Goal: Information Seeking & Learning: Learn about a topic

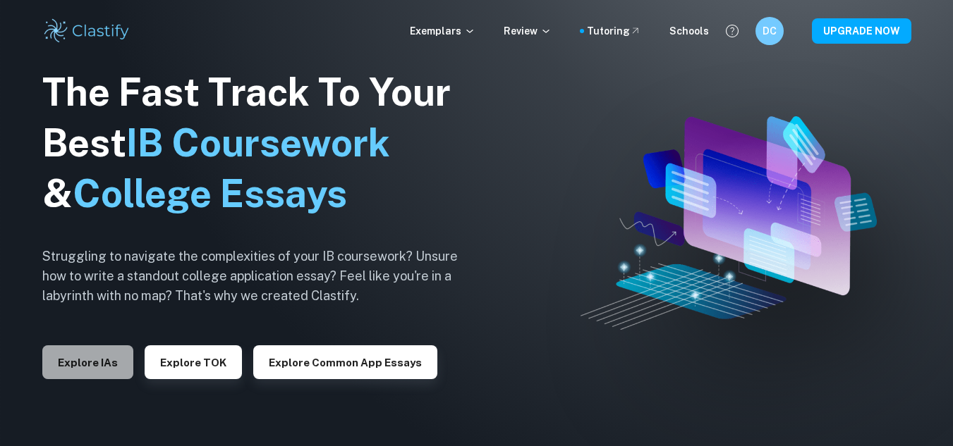
click at [96, 367] on button "Explore IAs" at bounding box center [87, 363] width 91 height 34
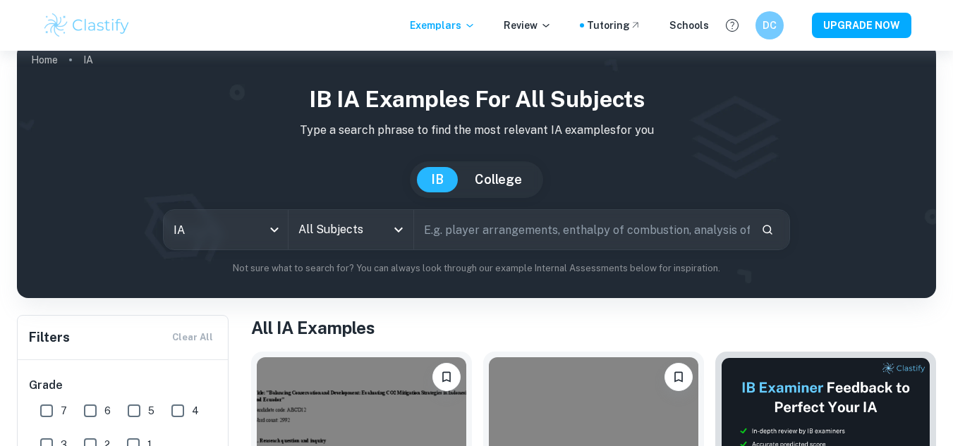
scroll to position [25, 0]
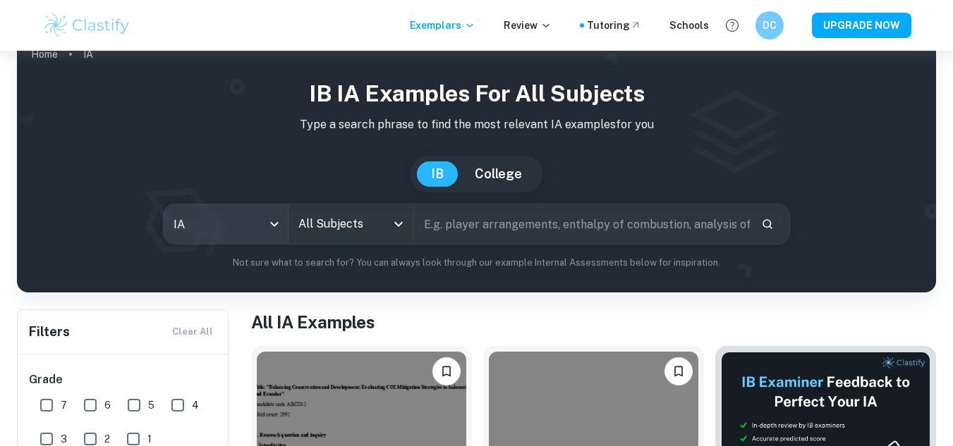
click at [275, 224] on body "We value your privacy We use cookies to enhance your browsing experience, serve…" at bounding box center [476, 249] width 953 height 446
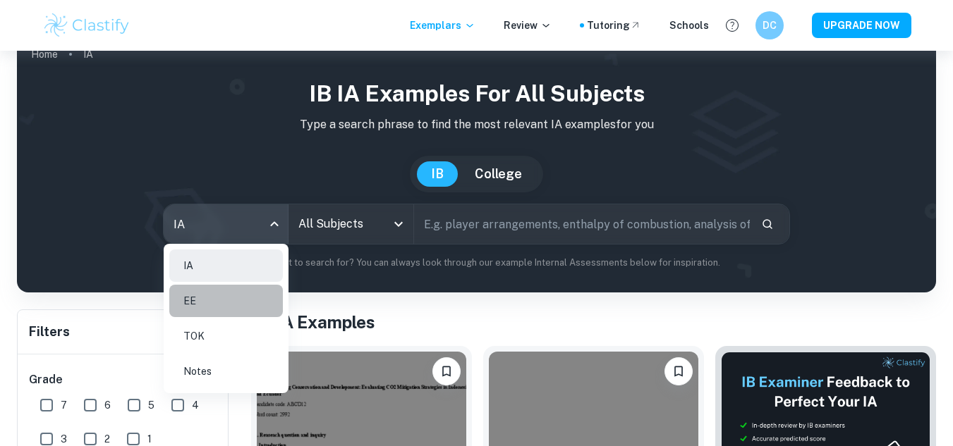
click at [252, 304] on li "EE" at bounding box center [226, 301] width 114 height 32
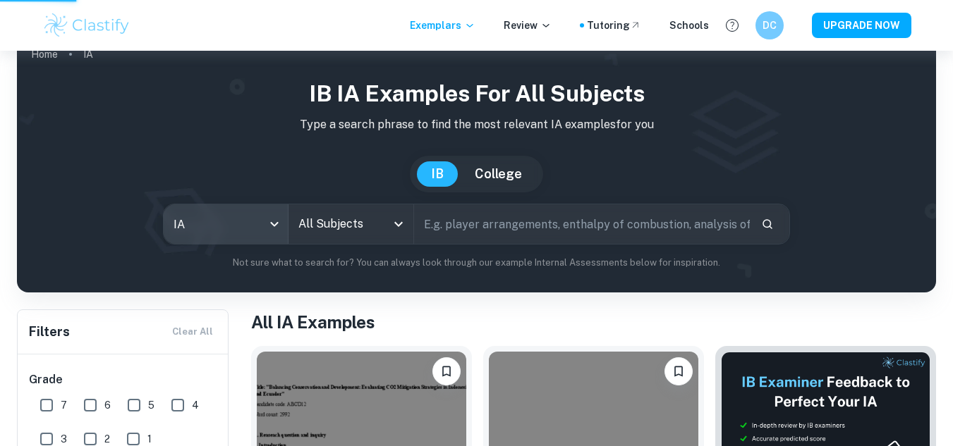
type input "ee"
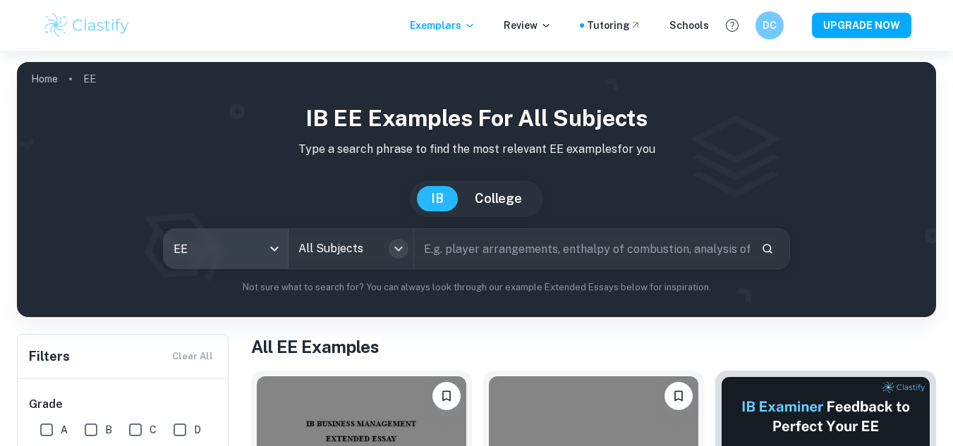
click at [391, 246] on icon "Open" at bounding box center [398, 248] width 17 height 17
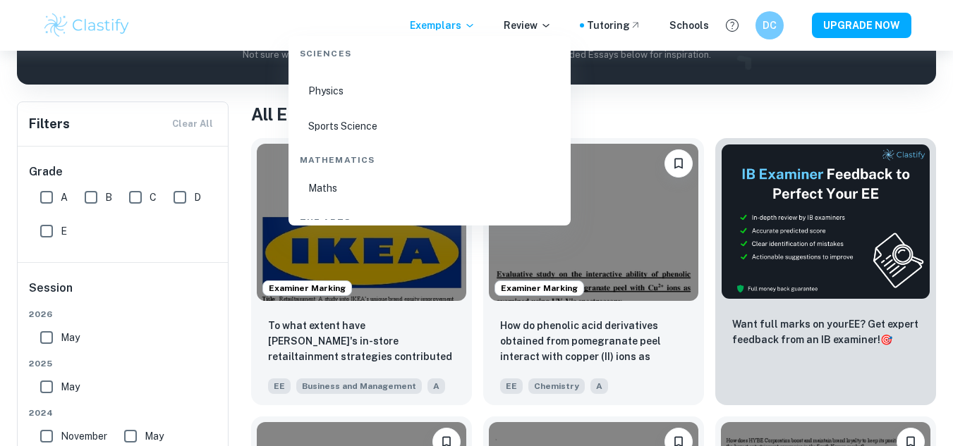
scroll to position [2138, 0]
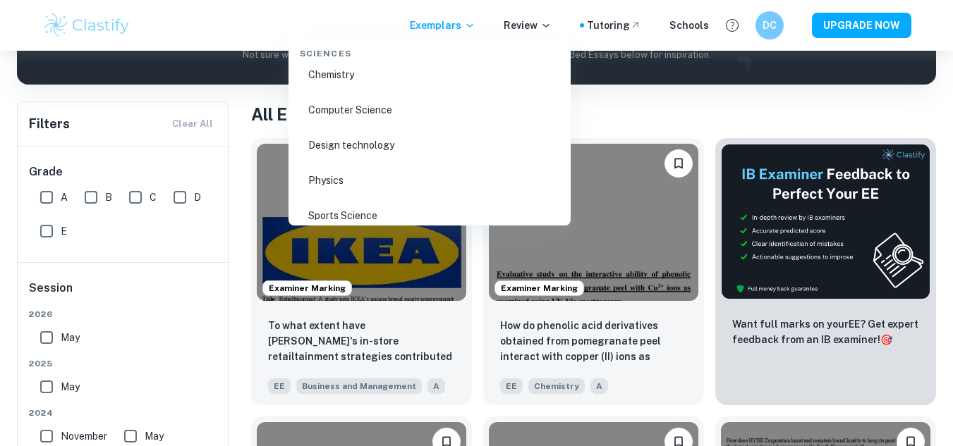
click at [438, 183] on li "Physics" at bounding box center [429, 180] width 271 height 32
type input "Physics"
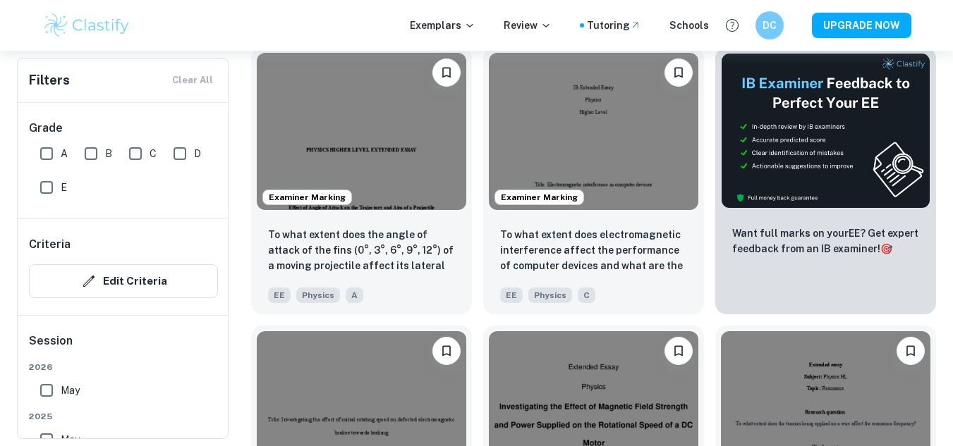
scroll to position [458, 0]
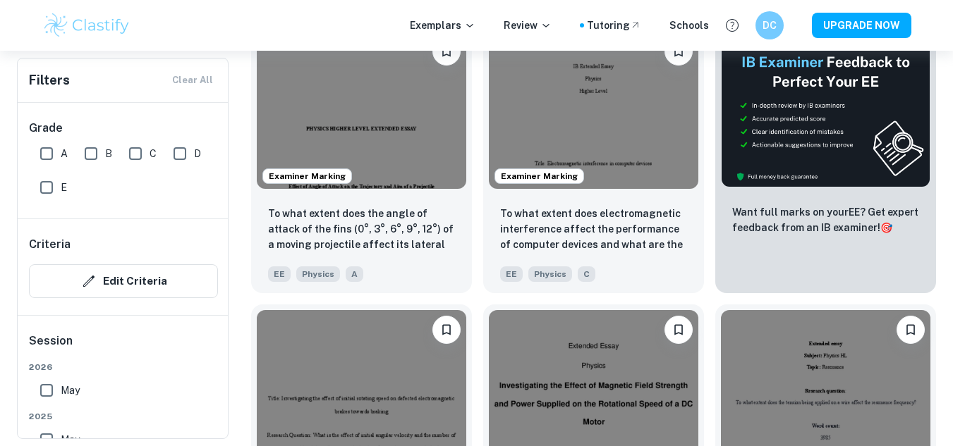
click at [96, 161] on input "B" at bounding box center [91, 154] width 28 height 28
checkbox input "true"
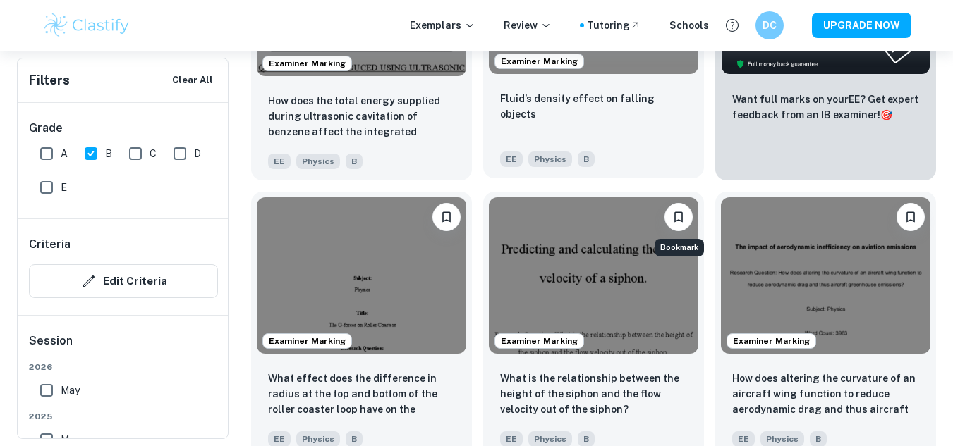
scroll to position [608, 0]
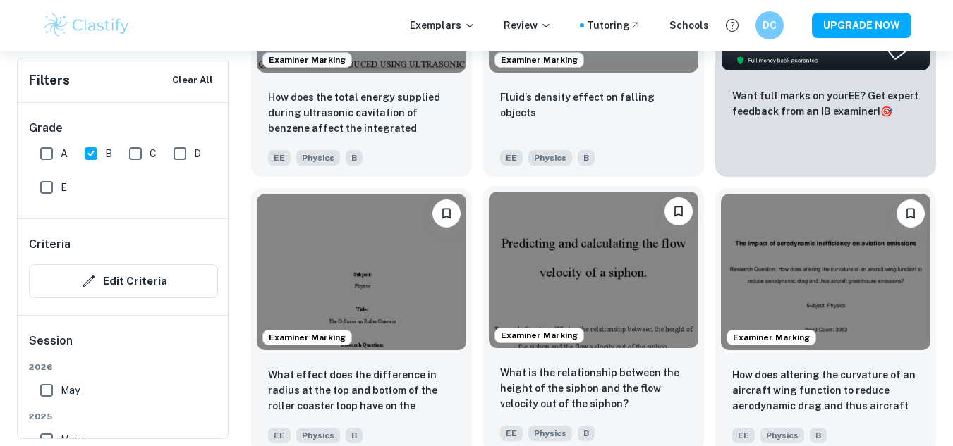
click at [634, 284] on img at bounding box center [593, 270] width 209 height 157
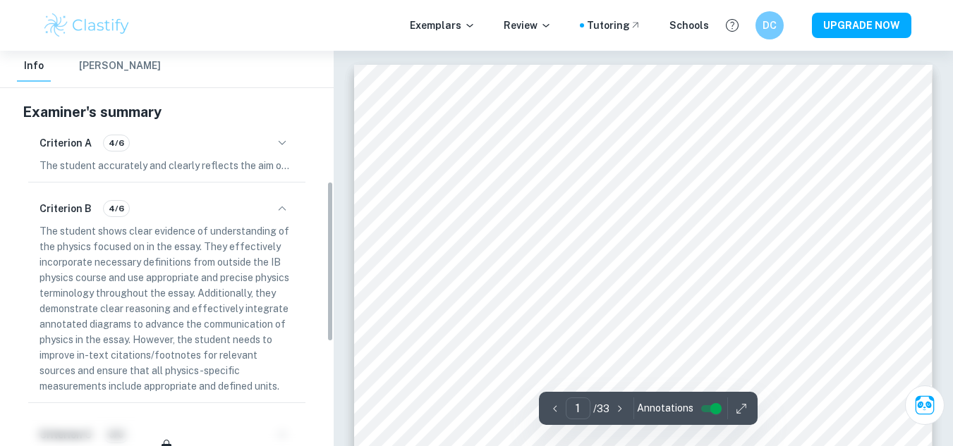
scroll to position [324, 0]
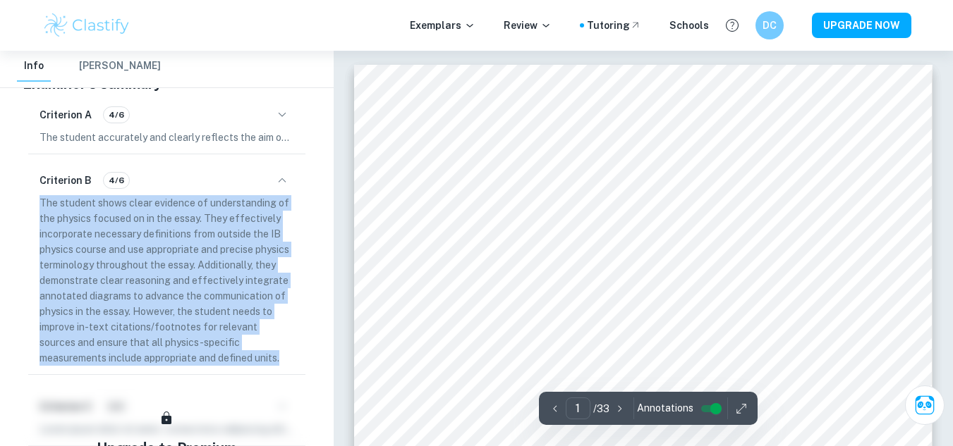
drag, startPoint x: 39, startPoint y: 203, endPoint x: 226, endPoint y: 369, distance: 249.2
click at [226, 369] on div "Criterion B 4/6 The student shows clear evidence of understanding of the physic…" at bounding box center [166, 267] width 277 height 214
copy p "The student shows clear evidence of understanding of the physics focused on in …"
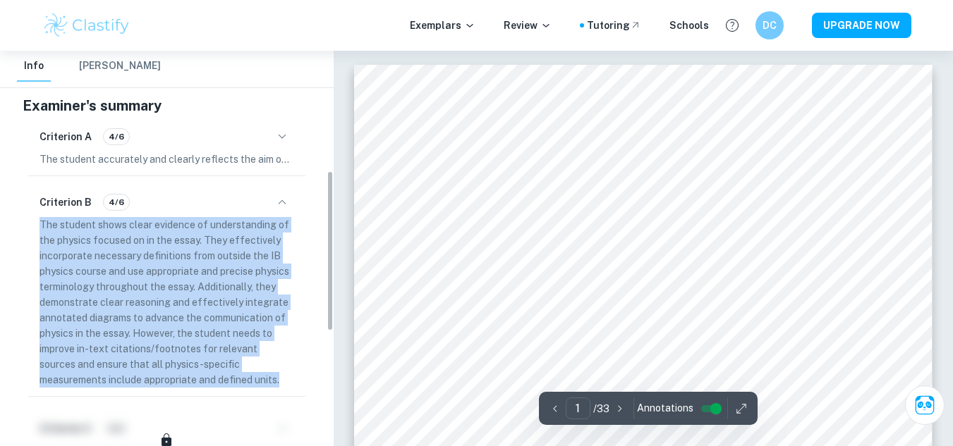
scroll to position [295, 0]
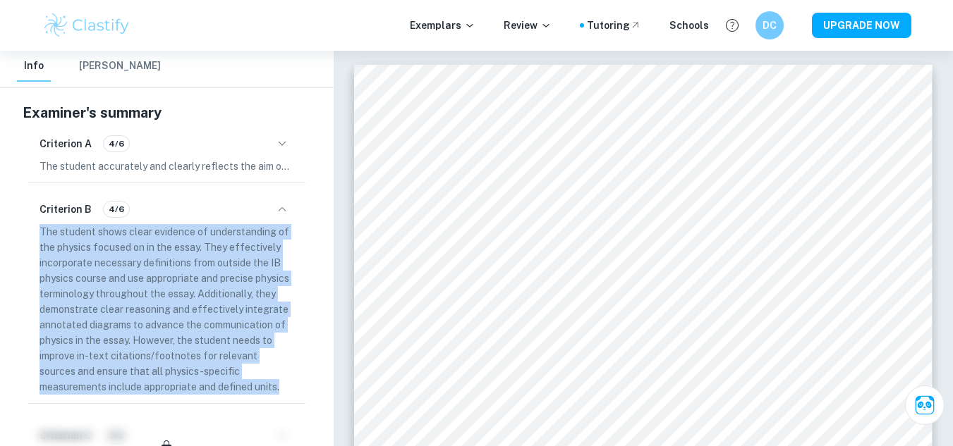
click at [275, 147] on icon "button" at bounding box center [282, 143] width 17 height 17
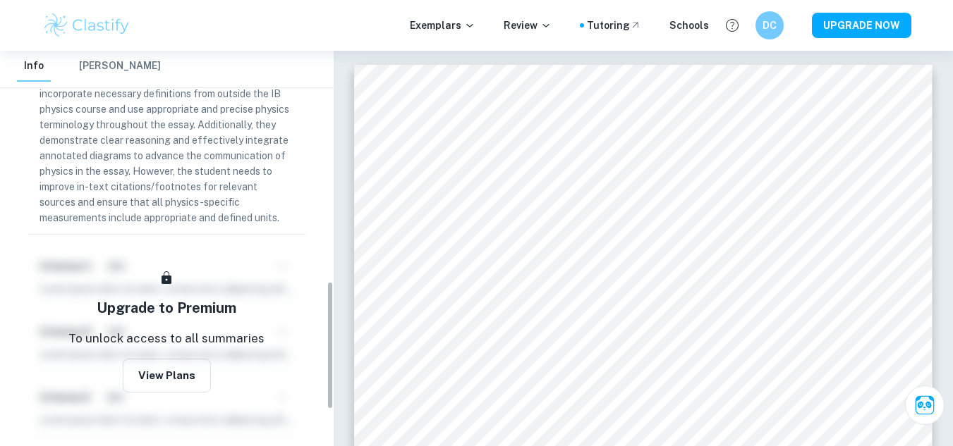
scroll to position [712, 0]
click at [147, 377] on button "View Plans" at bounding box center [167, 376] width 88 height 34
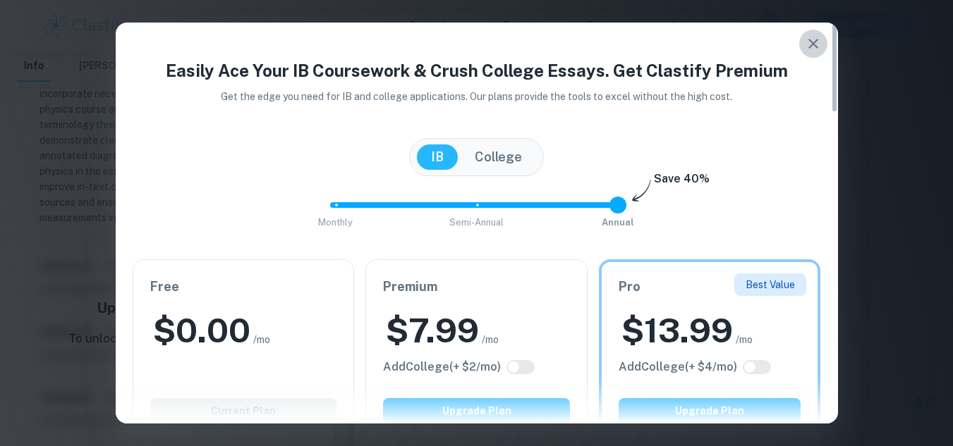
click at [813, 39] on icon "button" at bounding box center [813, 43] width 17 height 17
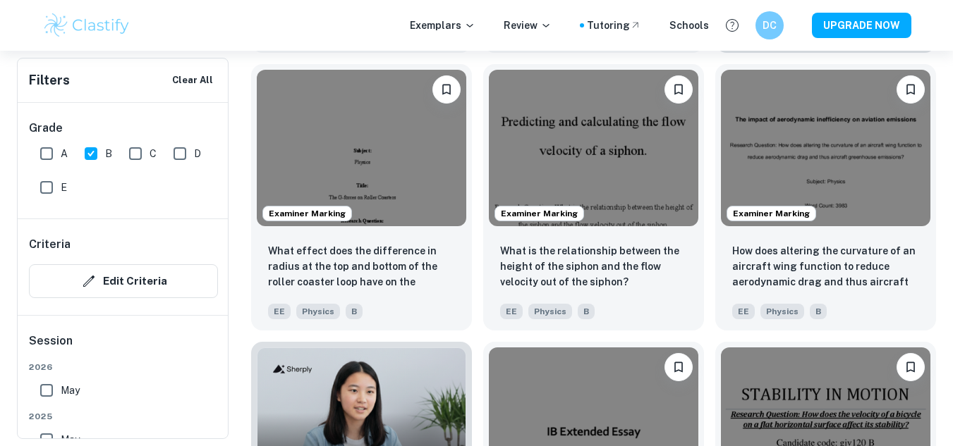
scroll to position [733, 0]
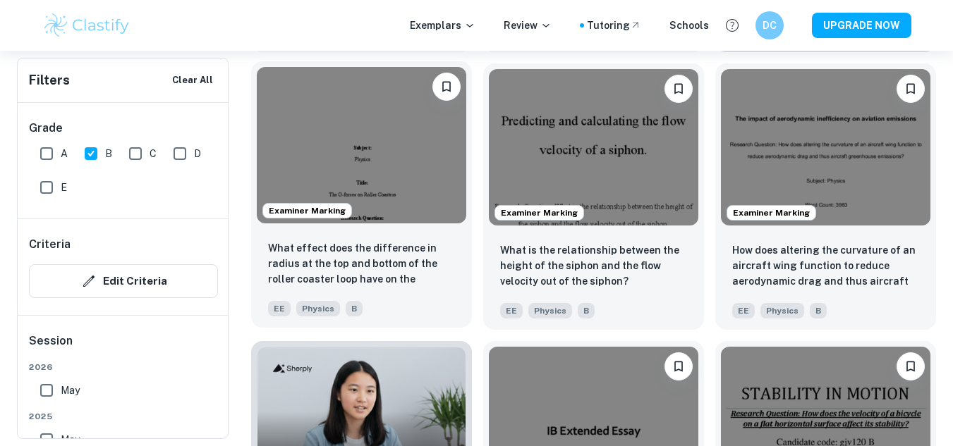
click at [363, 150] on img at bounding box center [361, 145] width 209 height 157
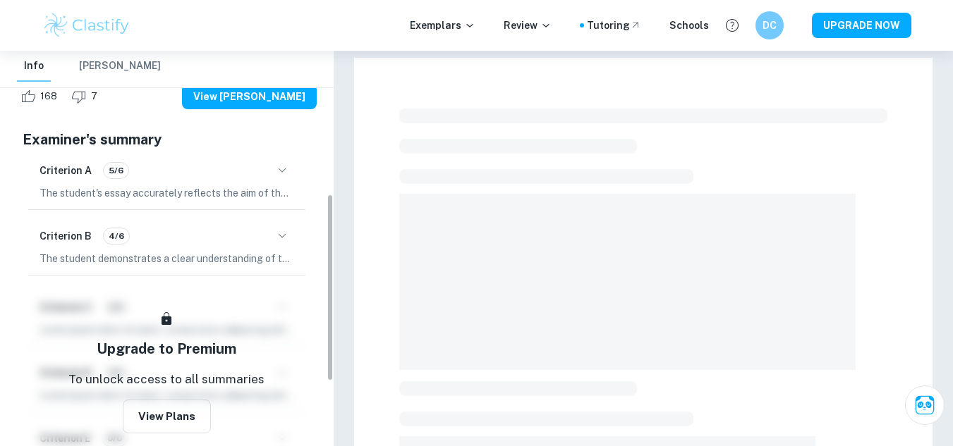
scroll to position [302, 0]
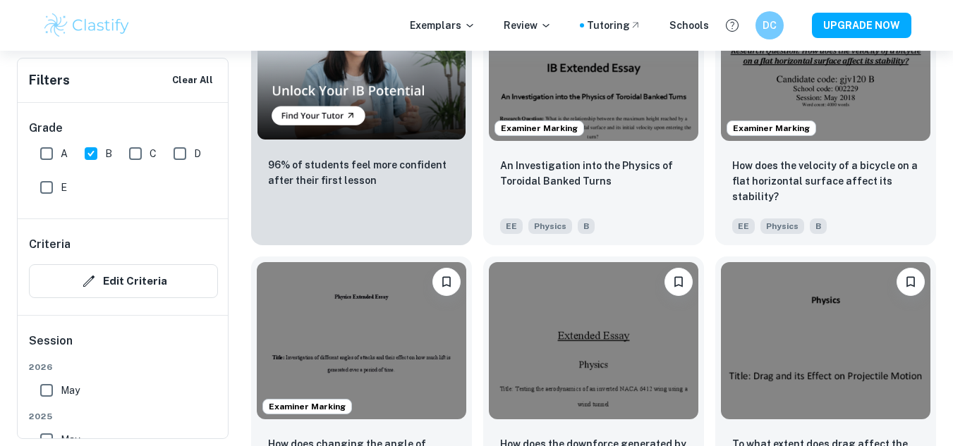
scroll to position [1097, 0]
click at [144, 162] on input "C" at bounding box center [135, 154] width 28 height 28
checkbox input "true"
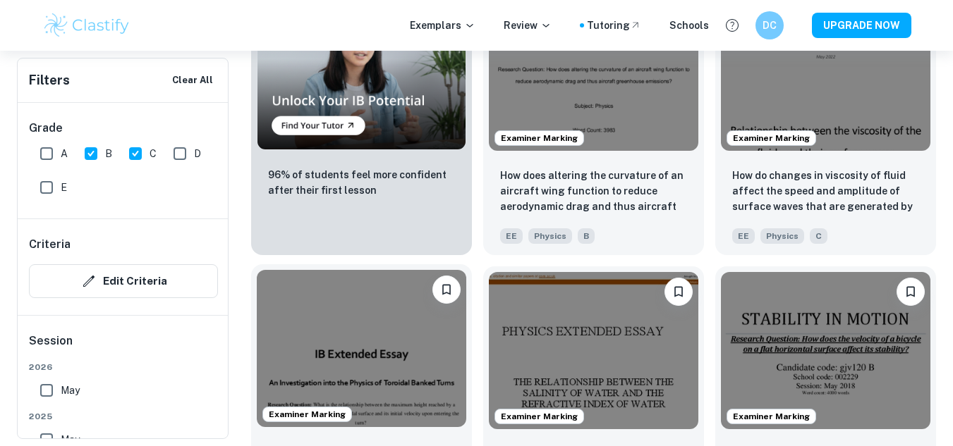
scroll to position [1084, 0]
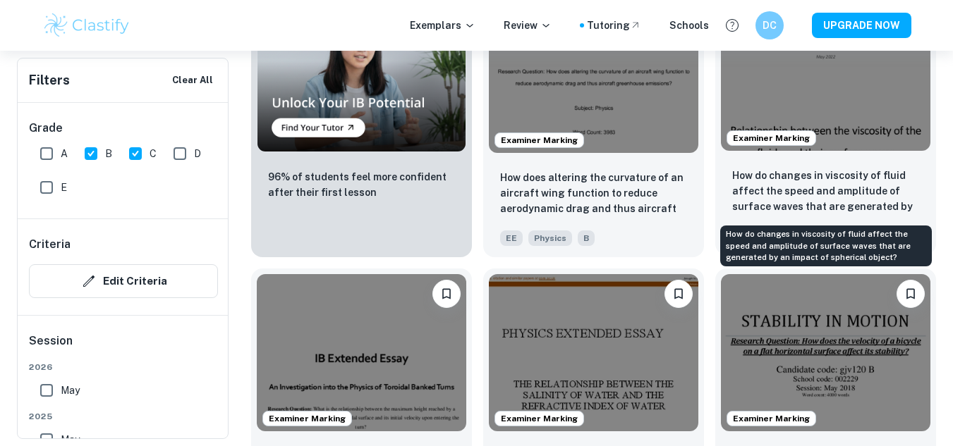
click at [791, 192] on p "How do changes in viscosity of fluid affect the speed and amplitude of surface …" at bounding box center [825, 192] width 187 height 48
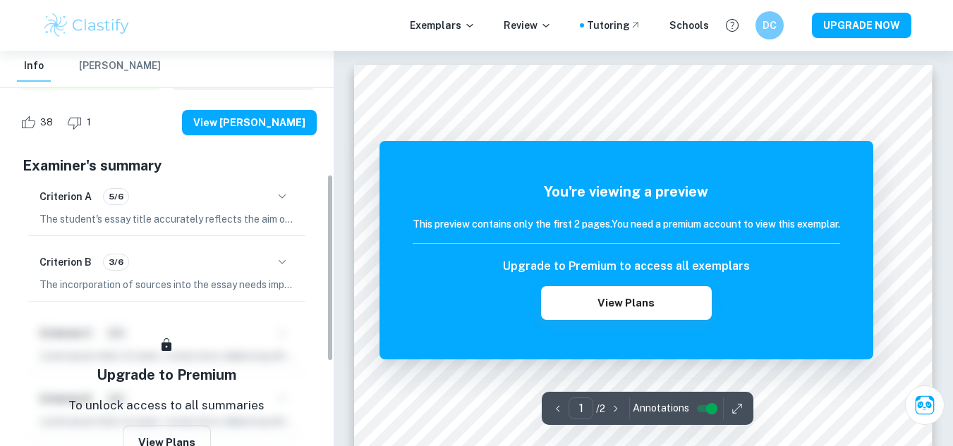
scroll to position [260, 0]
click at [283, 193] on icon "button" at bounding box center [282, 196] width 17 height 17
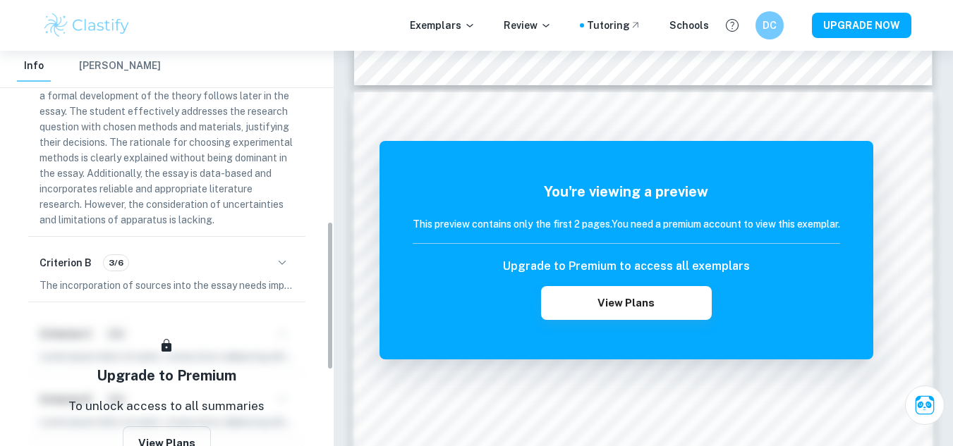
scroll to position [453, 0]
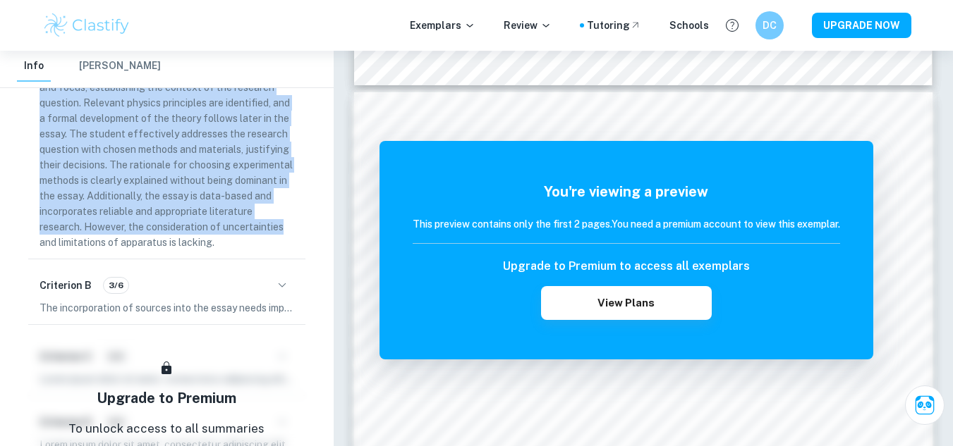
drag, startPoint x: 42, startPoint y: 219, endPoint x: 291, endPoint y: 238, distance: 249.6
click at [291, 238] on p "The student's essay title accurately reflects the aim of the investigation and …" at bounding box center [166, 134] width 255 height 233
copy p "The student's essay title accurately reflects the aim of the investigation and …"
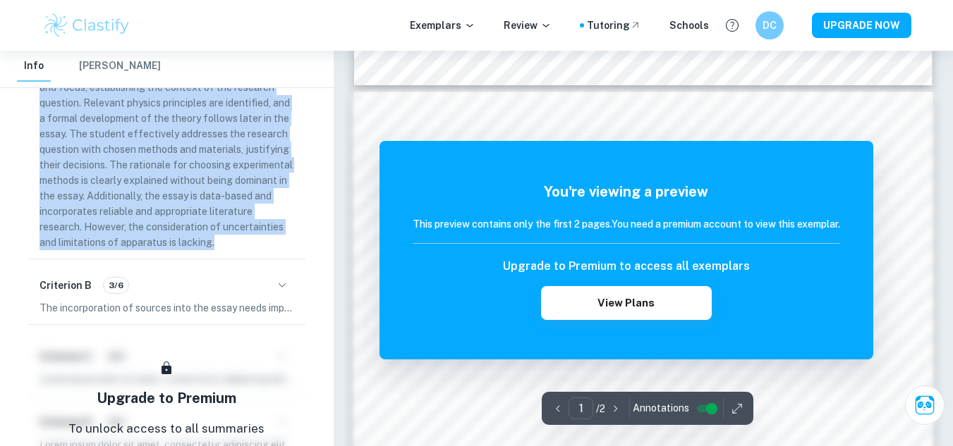
click at [274, 284] on icon "button" at bounding box center [282, 285] width 17 height 17
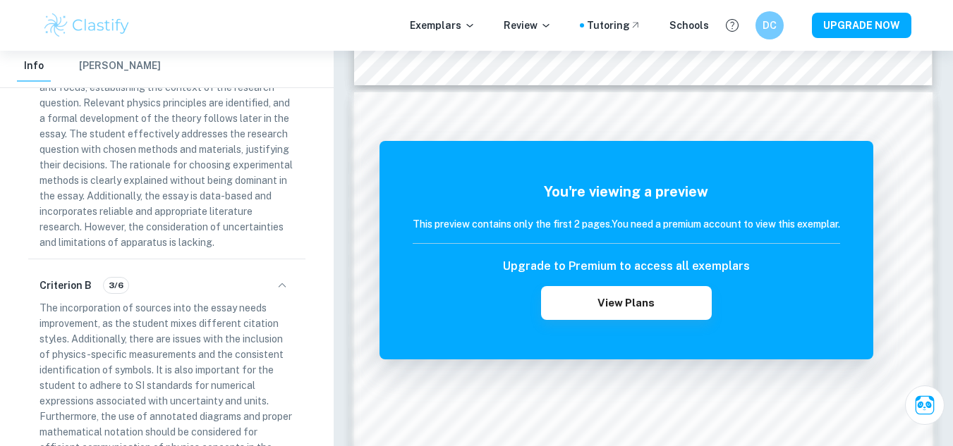
scroll to position [471, 0]
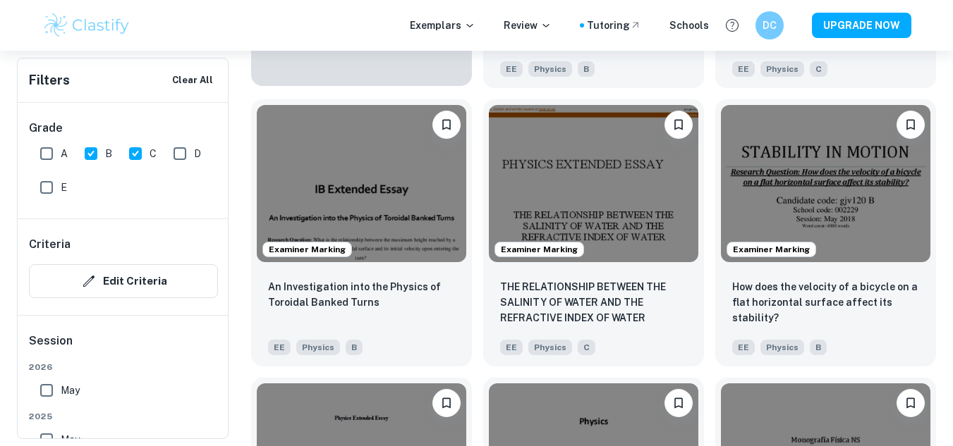
scroll to position [1254, 0]
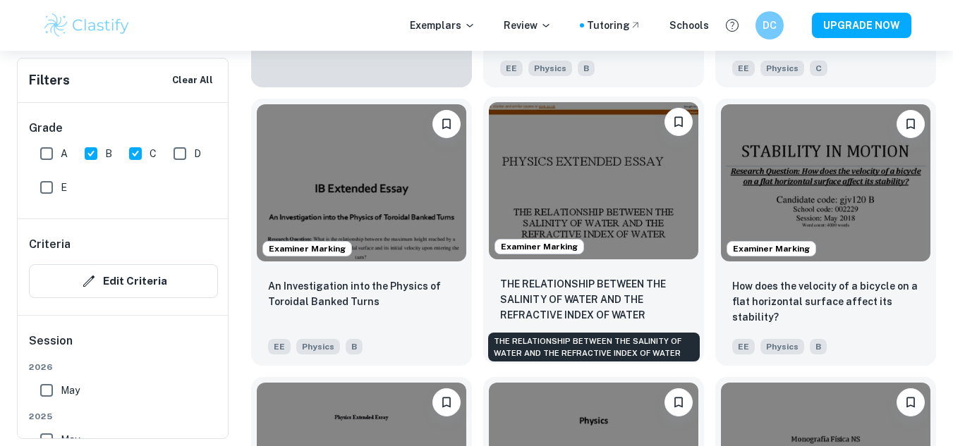
click at [668, 298] on p "THE RELATIONSHIP BETWEEN THE SALINITY OF WATER AND THE REFRACTIVE INDEX OF WATER" at bounding box center [593, 299] width 187 height 47
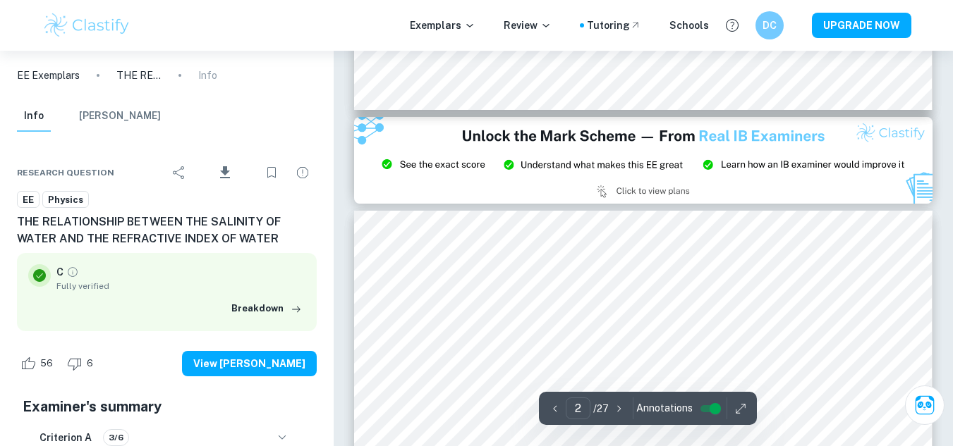
type input "3"
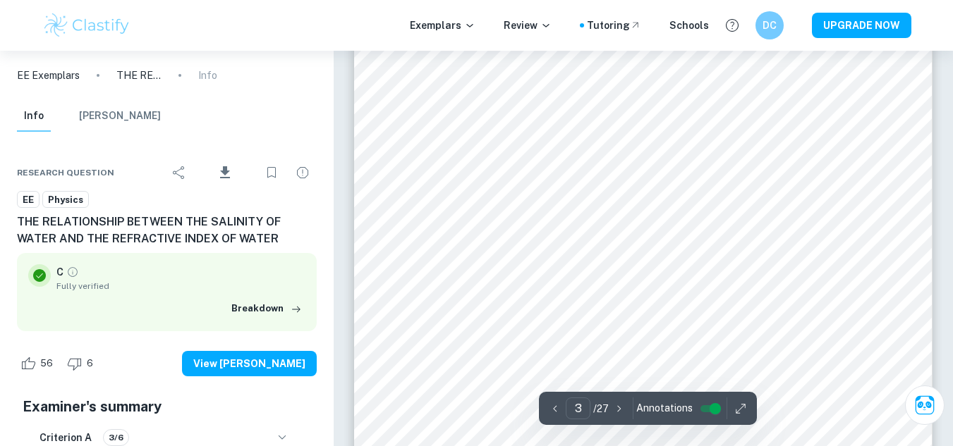
scroll to position [1903, 0]
